Goal: Information Seeking & Learning: Compare options

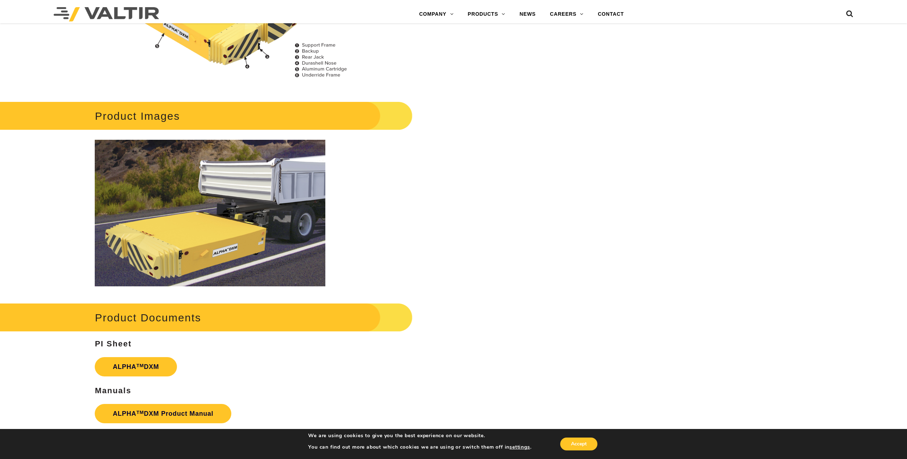
scroll to position [899, 0]
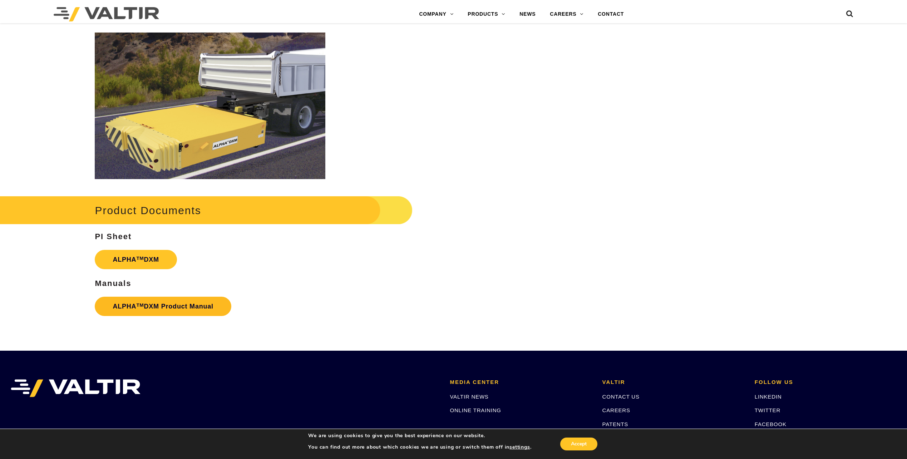
click at [141, 308] on sup "TM" at bounding box center [140, 305] width 8 height 5
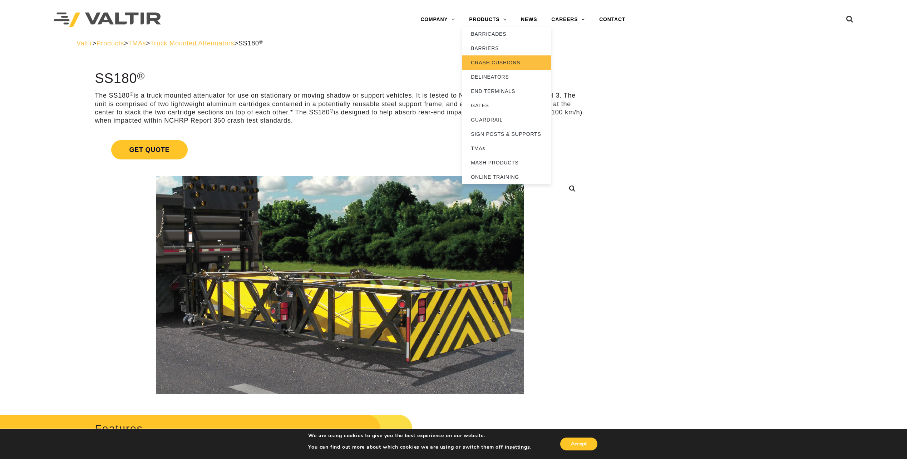
click at [494, 65] on link "CRASH CUSHIONS" at bounding box center [506, 62] width 89 height 14
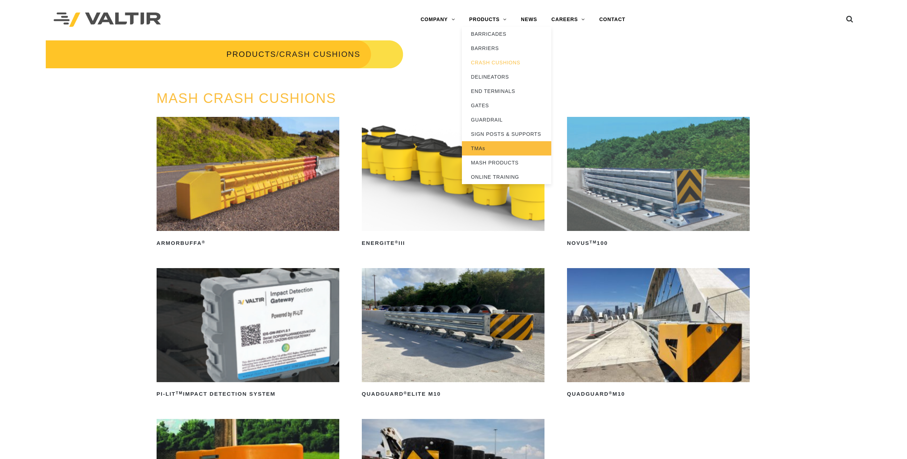
click at [481, 150] on link "TMAs" at bounding box center [506, 148] width 89 height 14
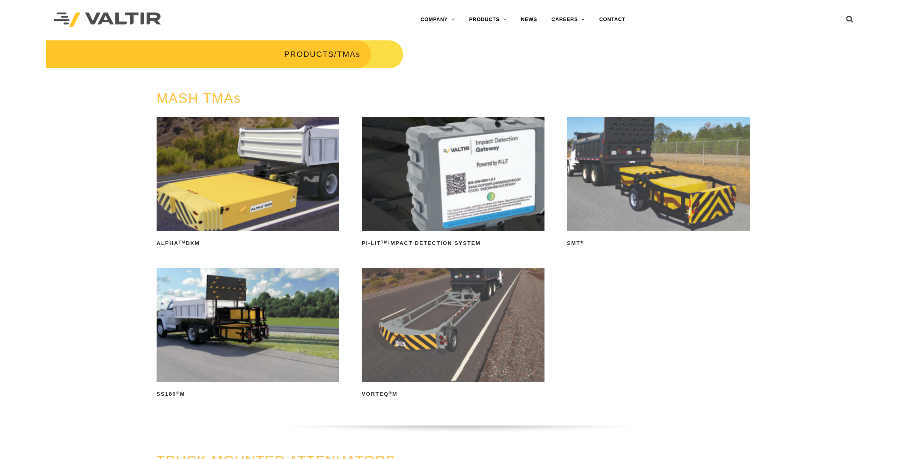
click at [224, 157] on img at bounding box center [248, 174] width 183 height 114
